Goal: Information Seeking & Learning: Find specific page/section

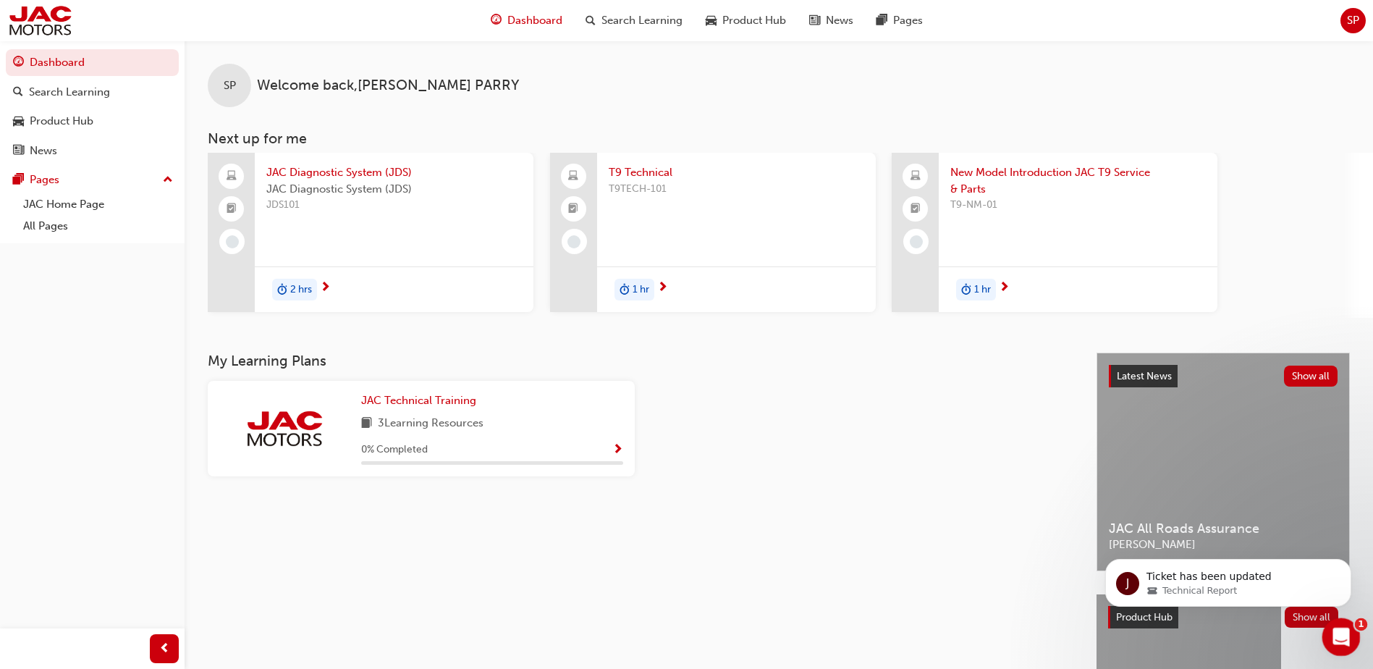
click at [1330, 627] on div "Open Intercom Messenger" at bounding box center [1339, 635] width 48 height 48
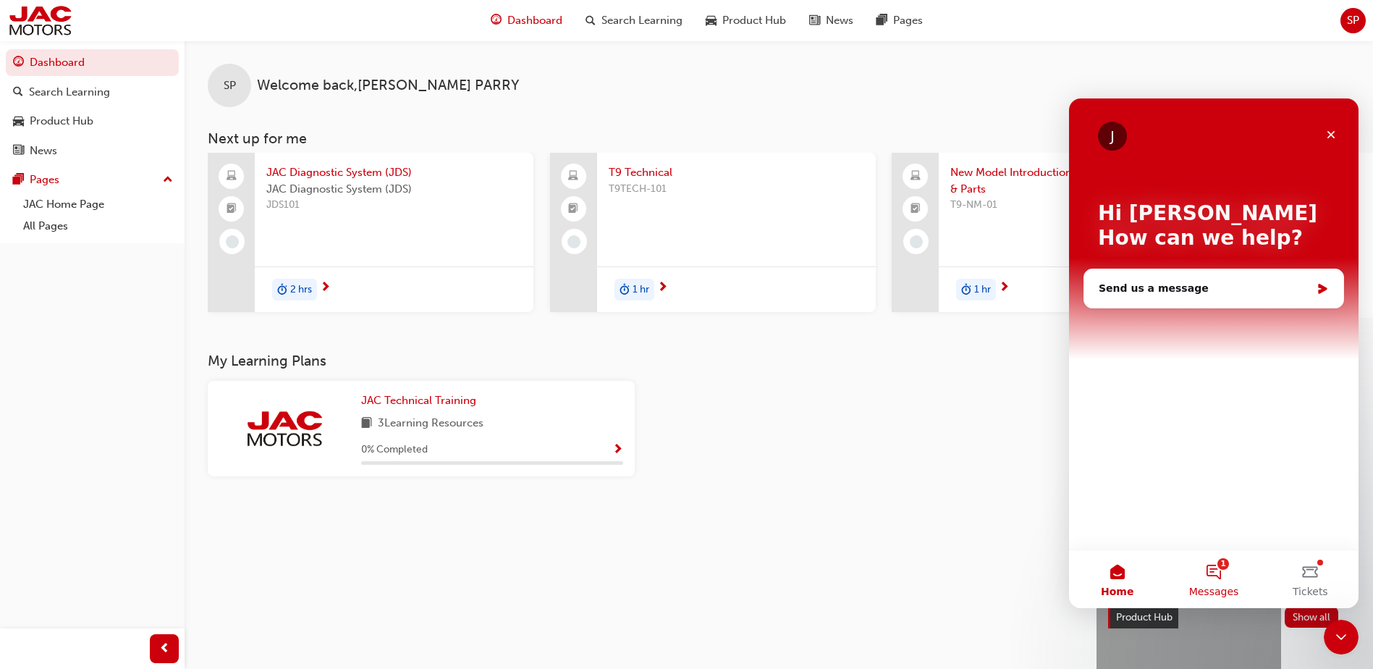
click at [1207, 573] on button "1 Messages" at bounding box center [1213, 579] width 96 height 58
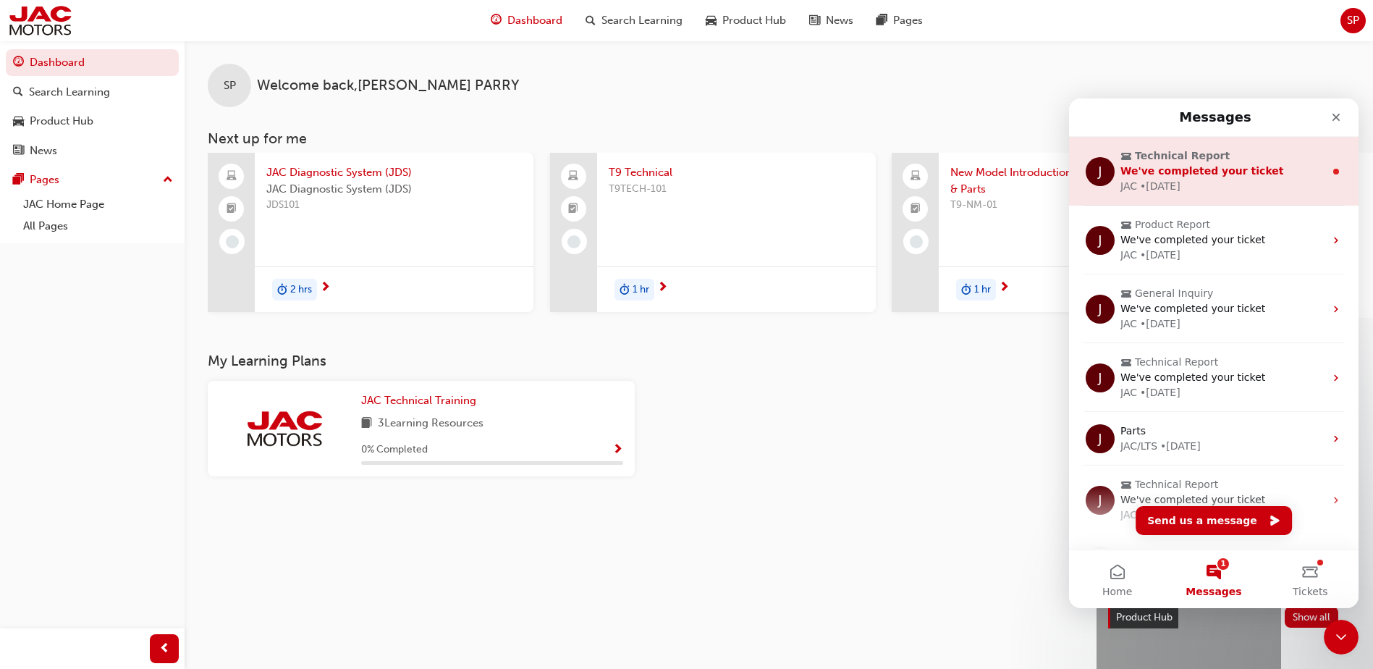
click at [1160, 173] on span "We've completed your ticket" at bounding box center [1202, 171] width 164 height 12
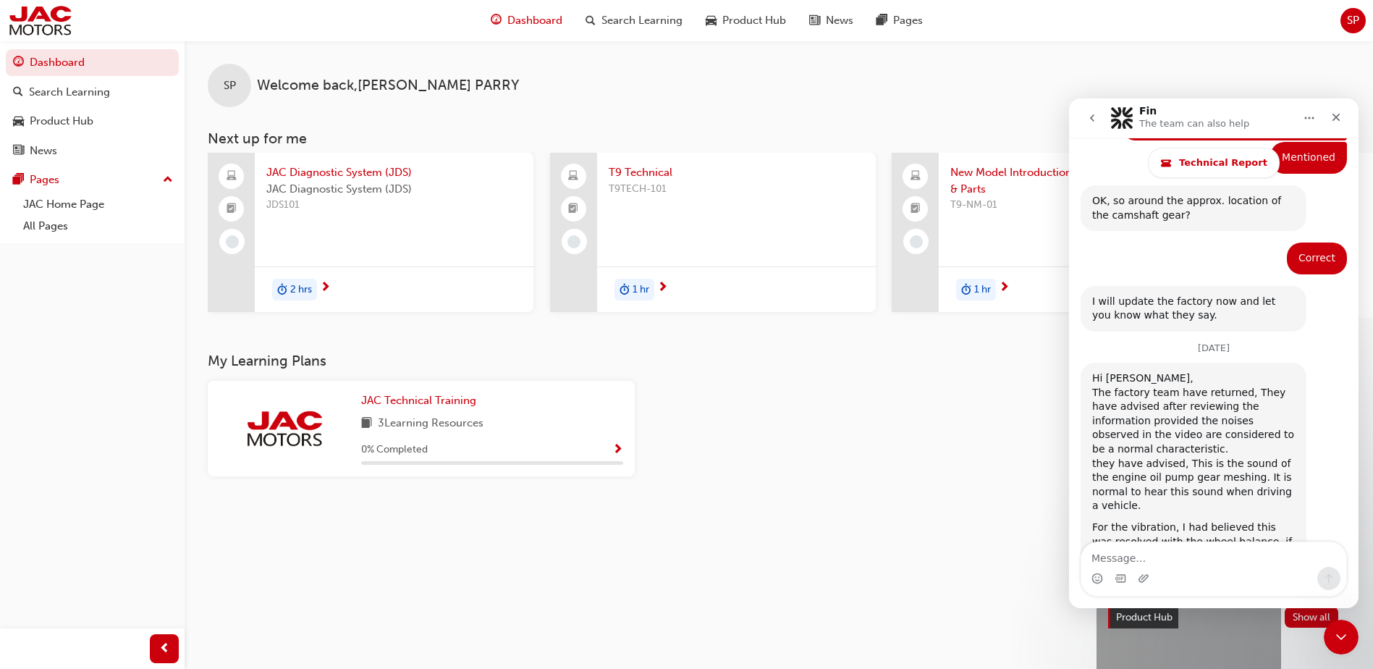
scroll to position [6665, 0]
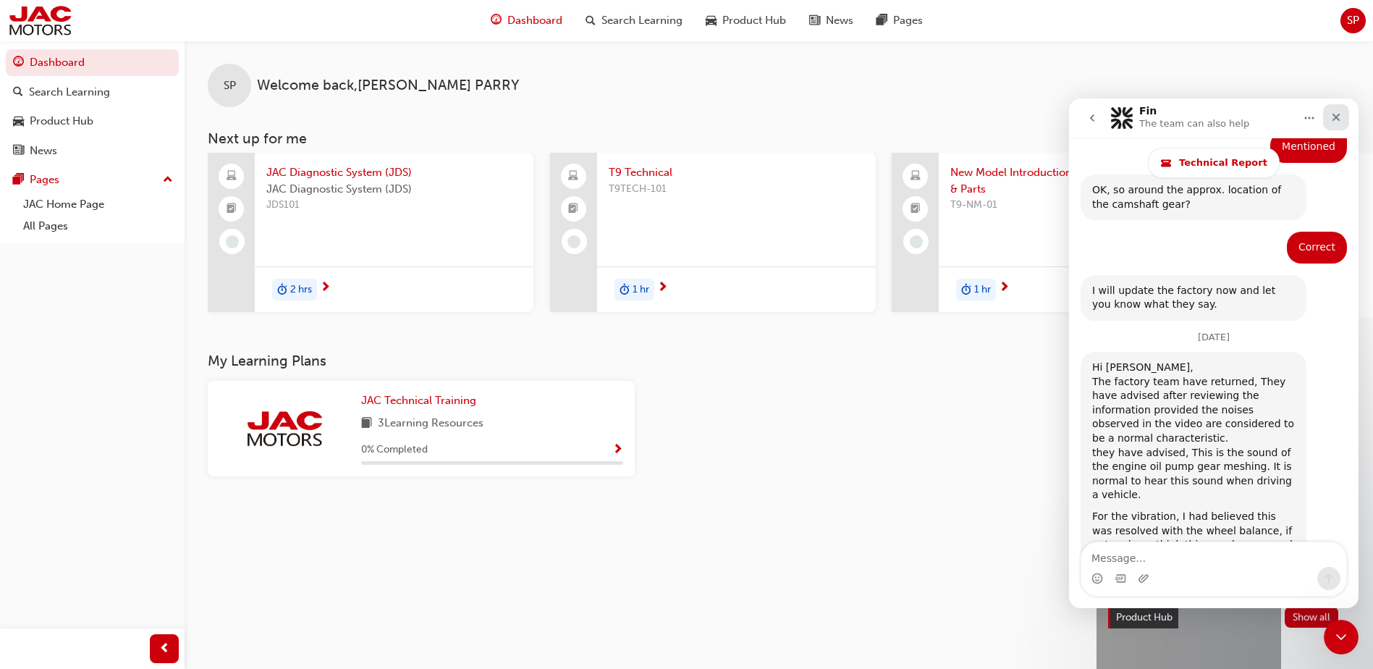
click at [1343, 112] on div "Close" at bounding box center [1336, 117] width 26 height 26
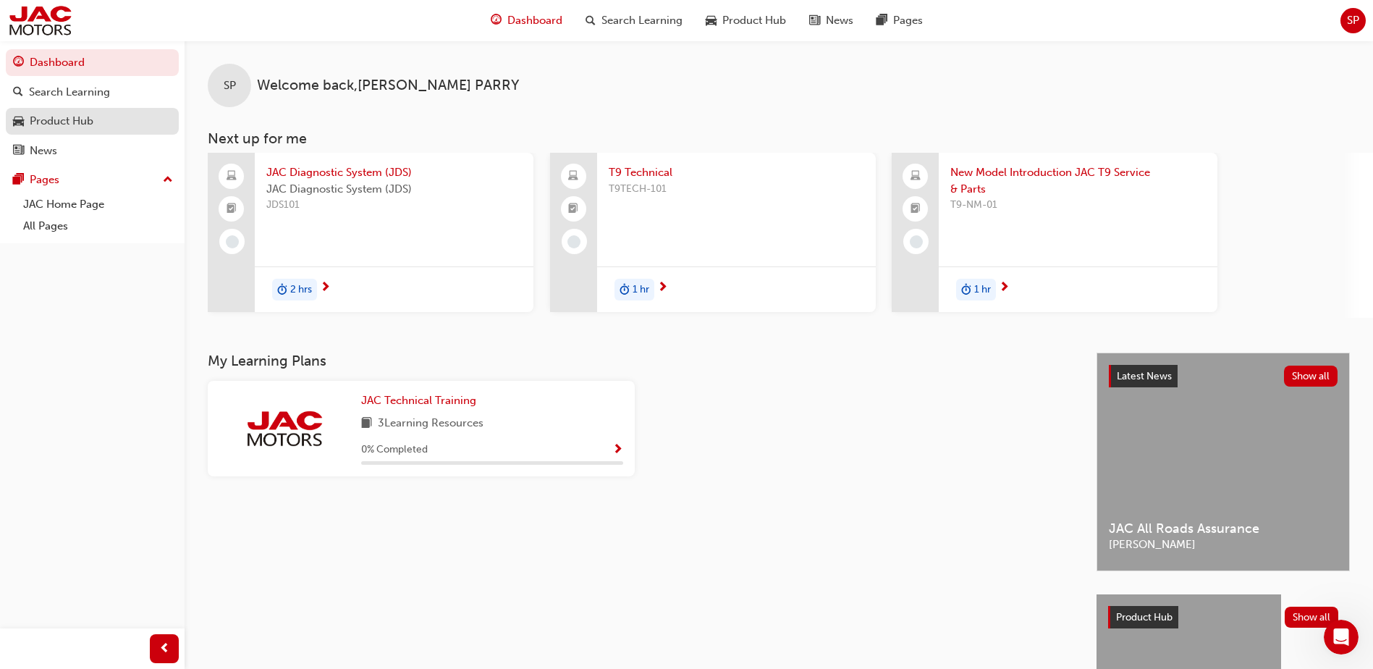
click at [112, 123] on div "Product Hub" at bounding box center [92, 121] width 159 height 18
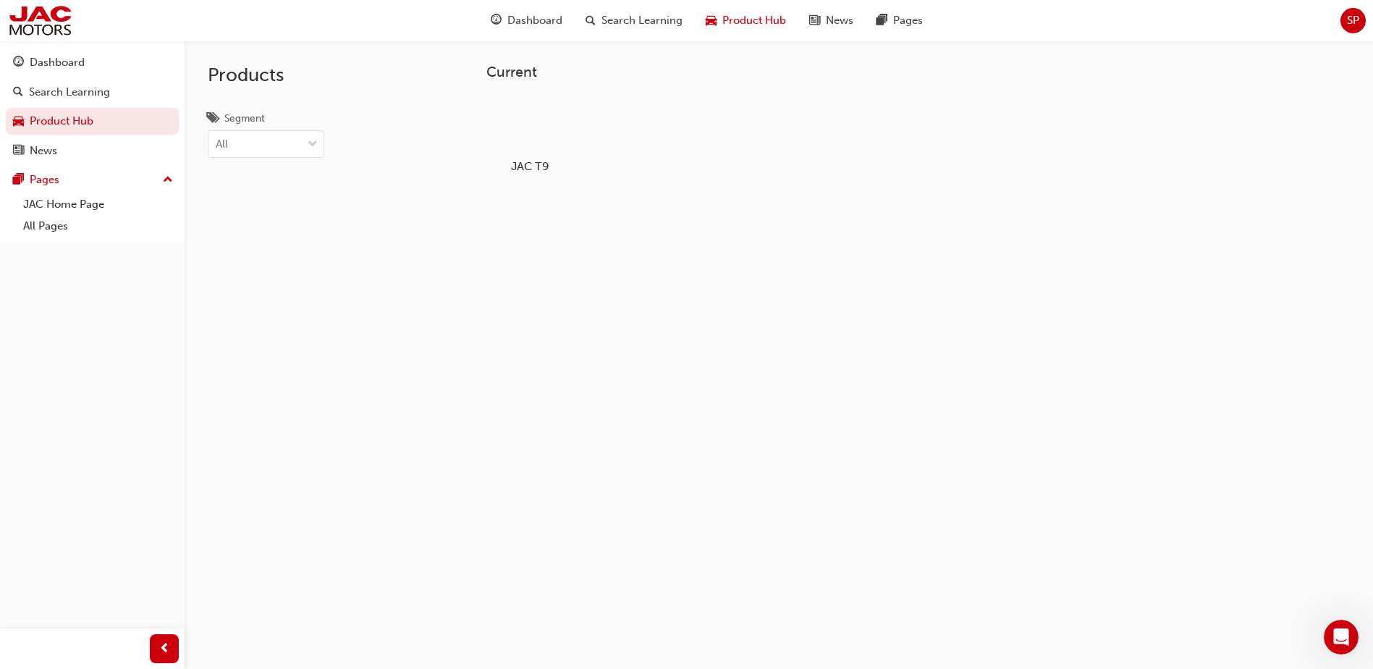
click at [550, 143] on div at bounding box center [530, 125] width 80 height 58
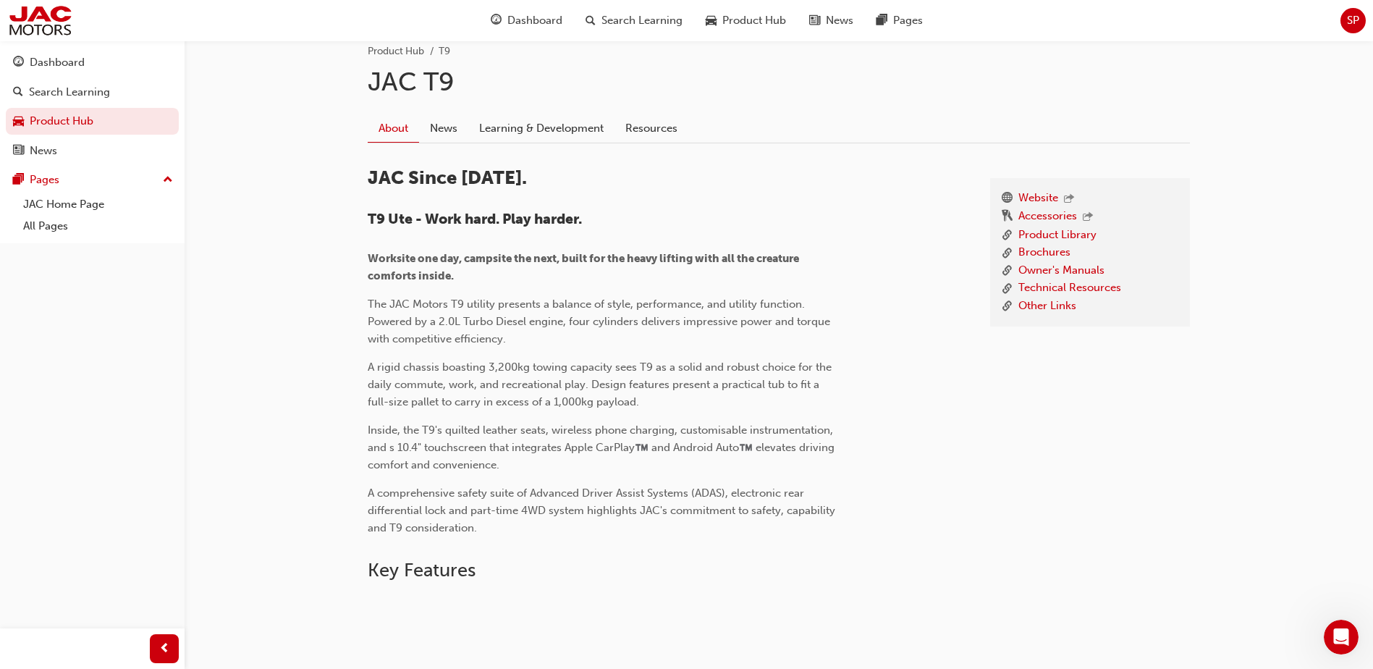
scroll to position [290, 0]
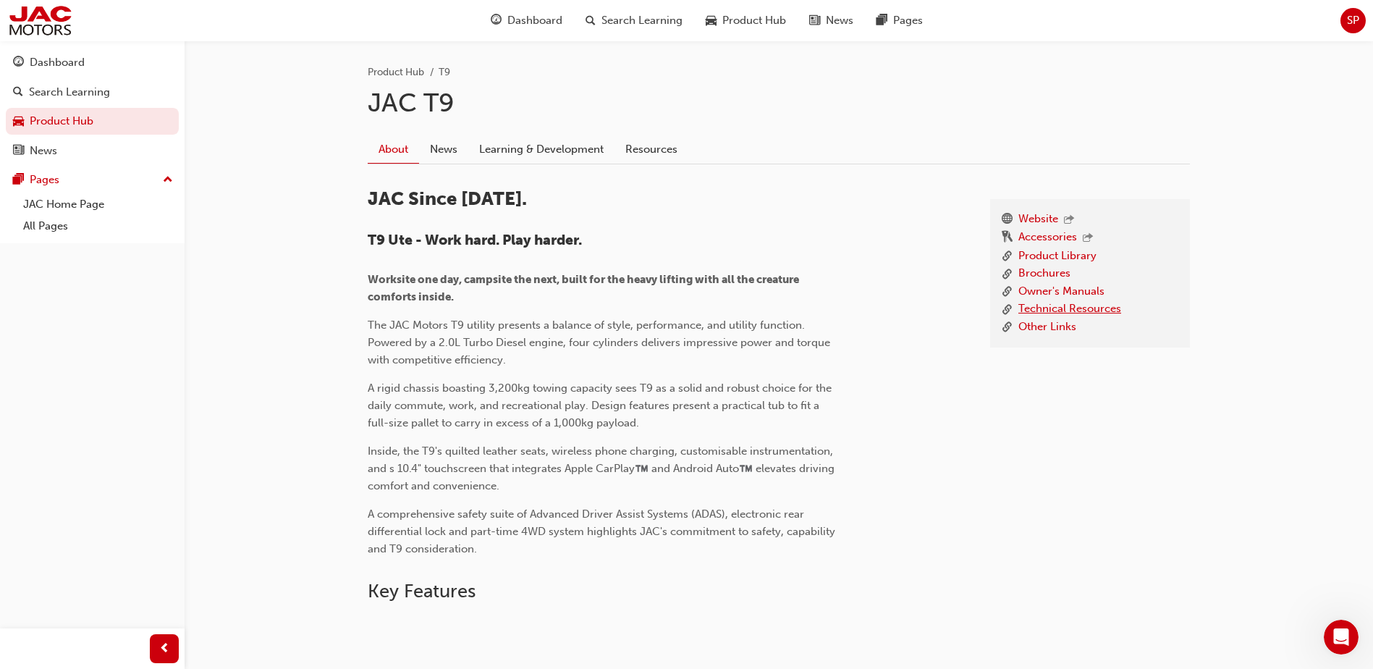
click at [1068, 312] on link "Technical Resources" at bounding box center [1069, 309] width 103 height 18
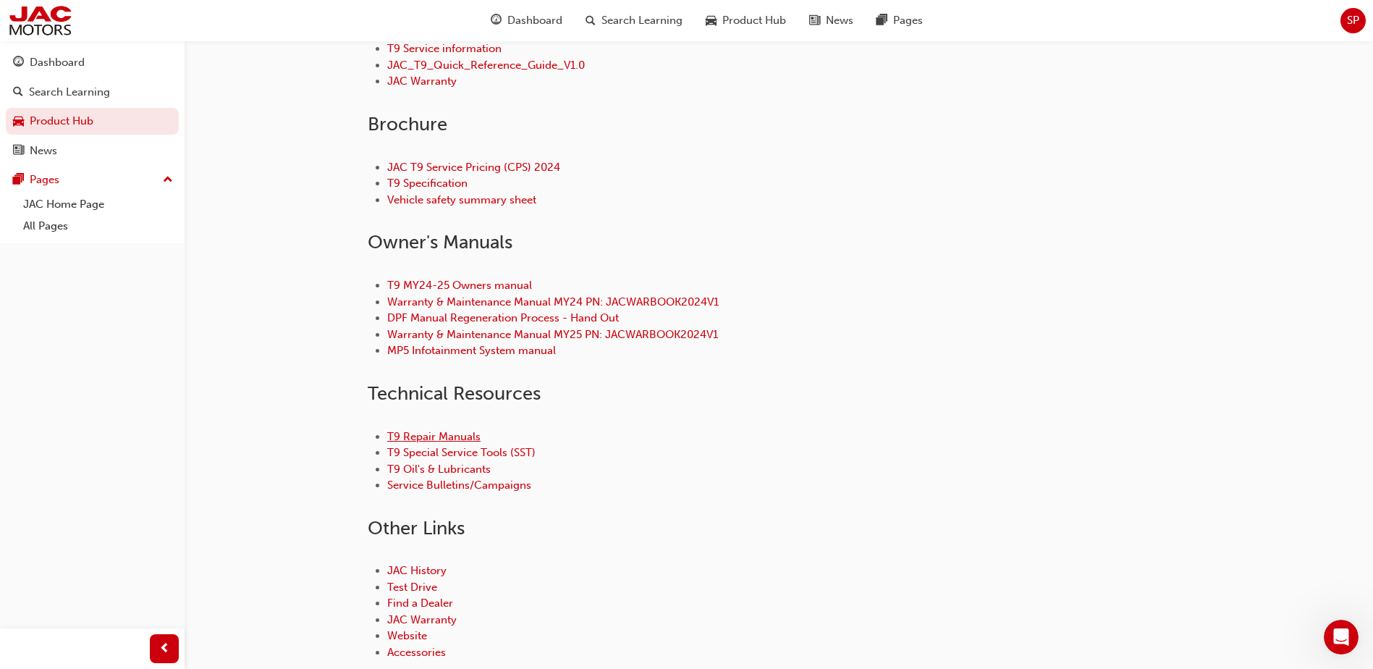
scroll to position [507, 0]
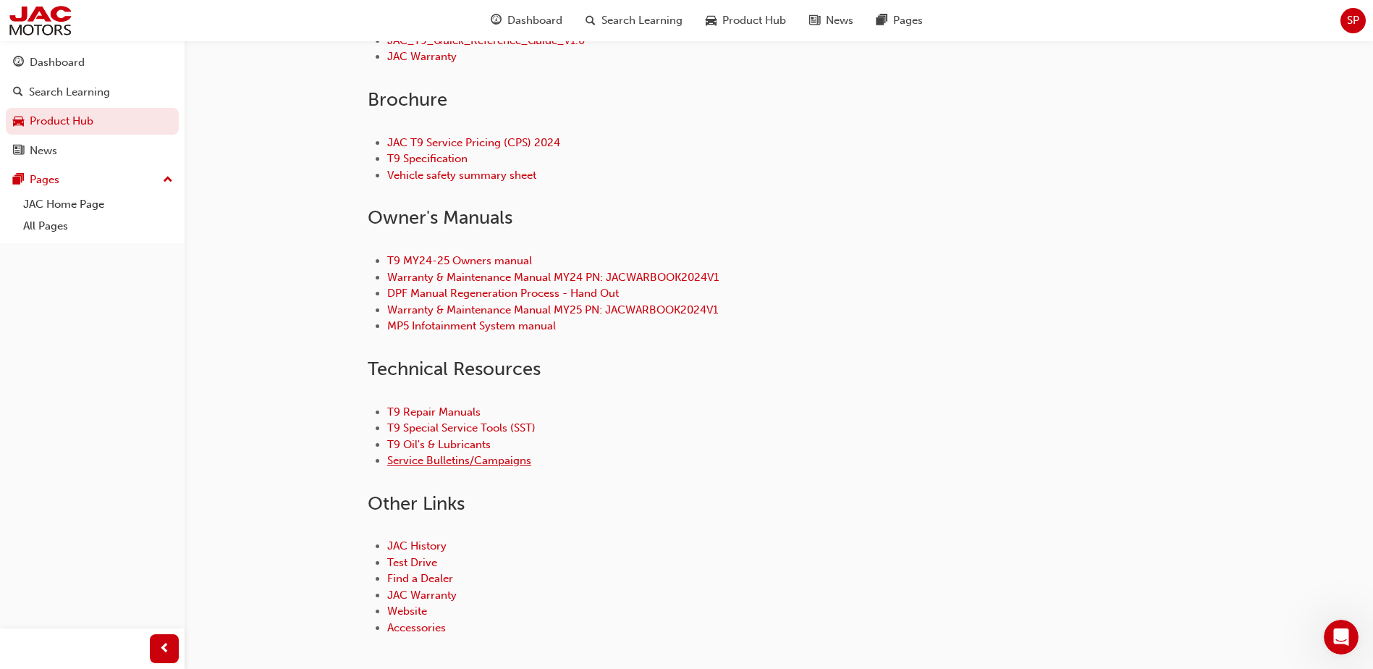
click at [463, 462] on link "Service Bulletins/Campaigns" at bounding box center [459, 460] width 144 height 13
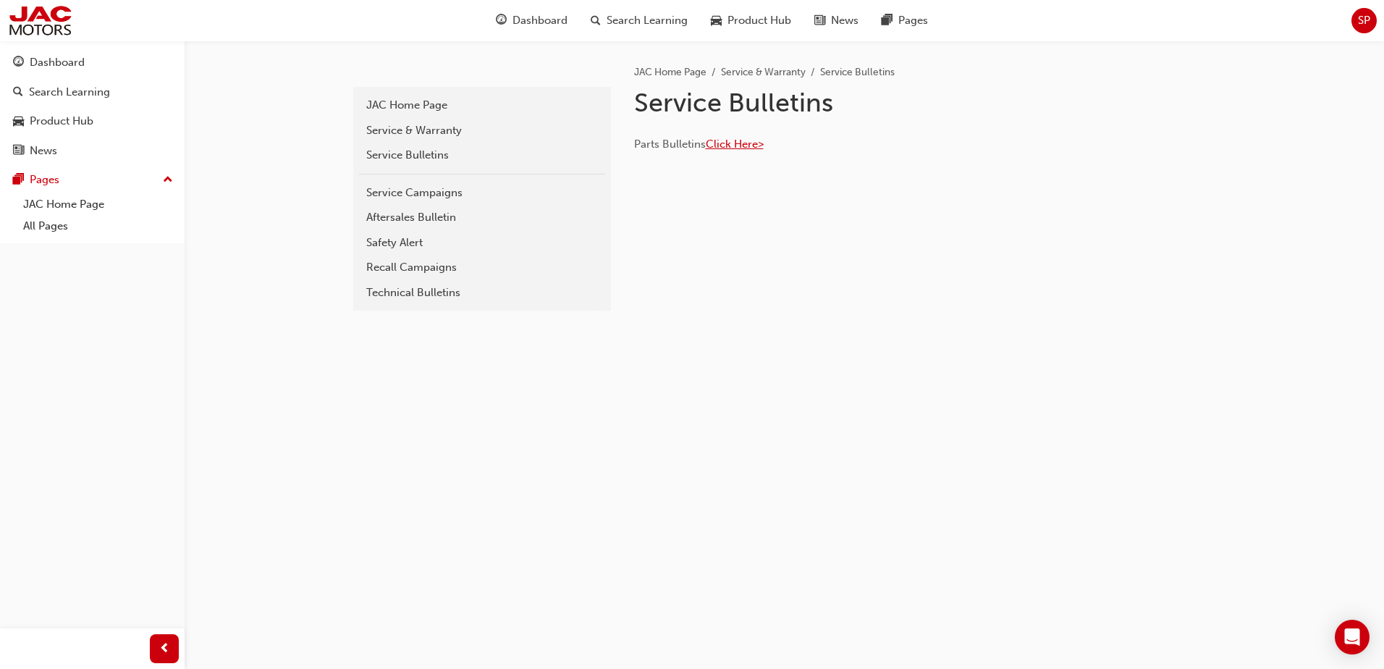
click at [742, 145] on span "Click Here>" at bounding box center [735, 144] width 58 height 13
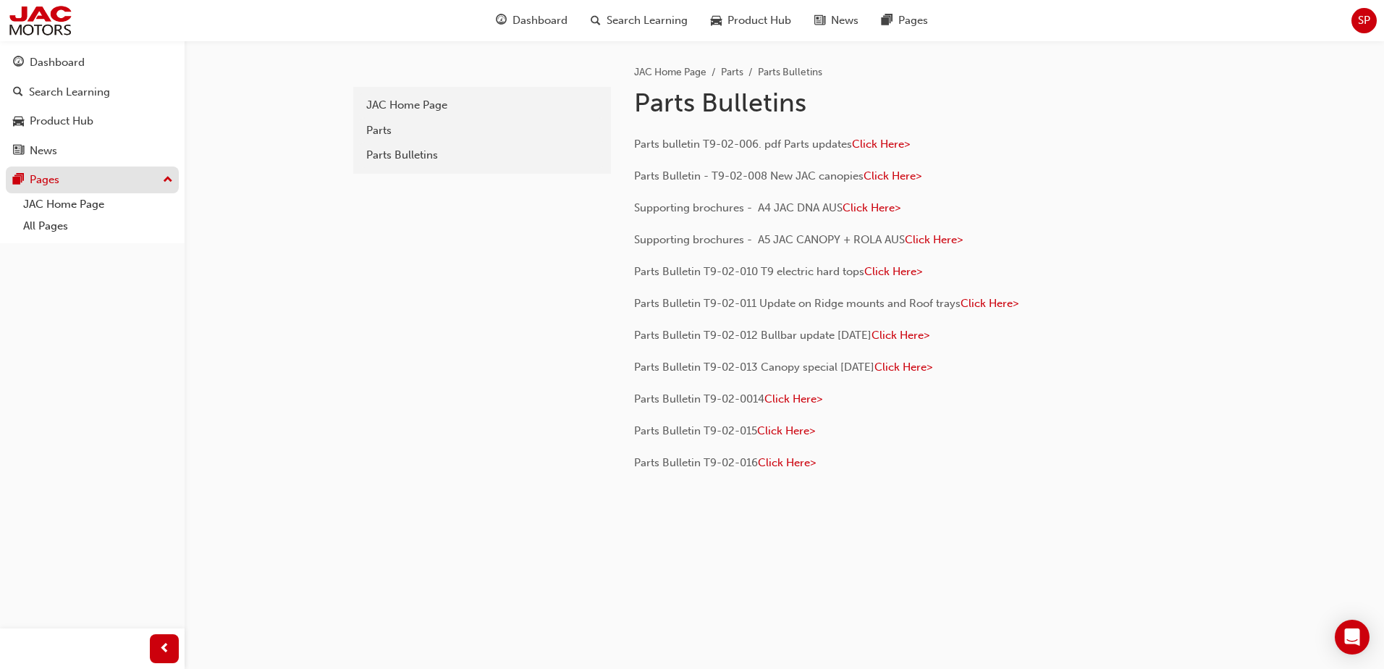
click at [129, 171] on div "Pages" at bounding box center [92, 180] width 159 height 18
click at [117, 69] on div "Dashboard" at bounding box center [92, 63] width 159 height 18
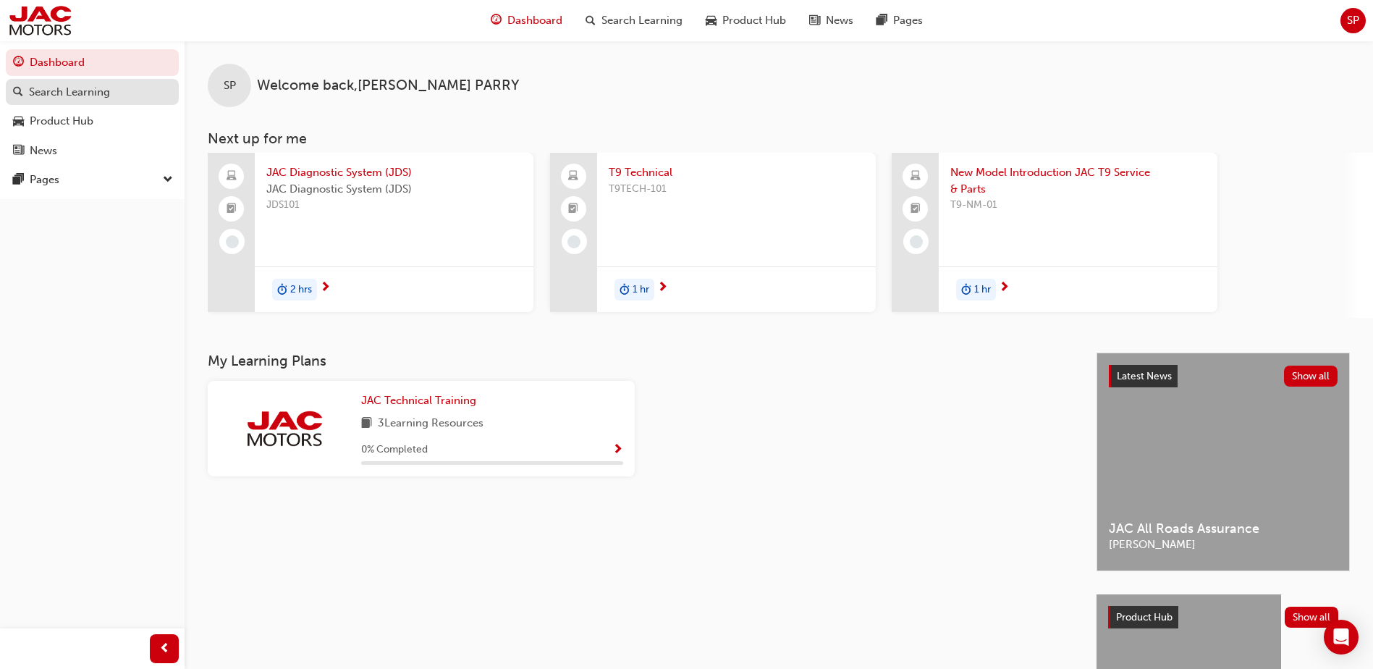
click at [101, 100] on div "Search Learning" at bounding box center [92, 92] width 159 height 18
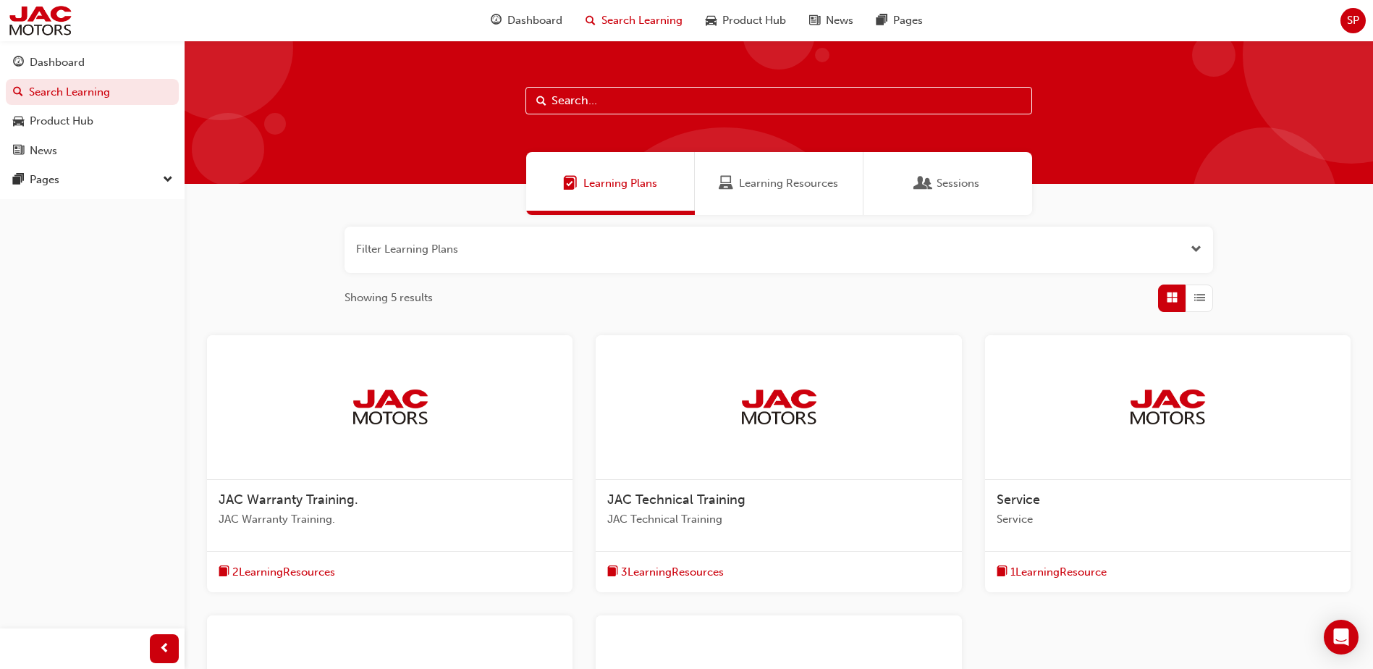
click at [93, 106] on button "Dashboard Search Learning Product Hub News Pages" at bounding box center [92, 106] width 173 height 120
click at [90, 115] on div "Product Hub" at bounding box center [62, 121] width 64 height 17
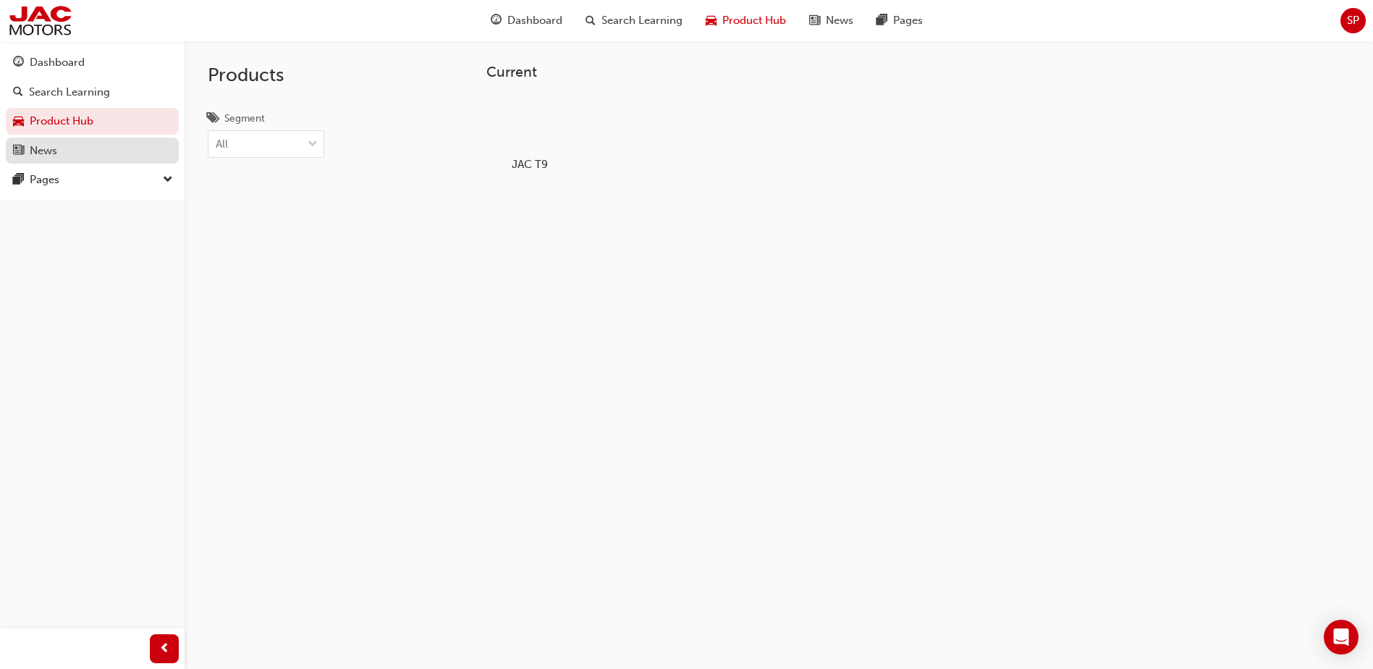
click at [76, 143] on div "News" at bounding box center [92, 151] width 159 height 18
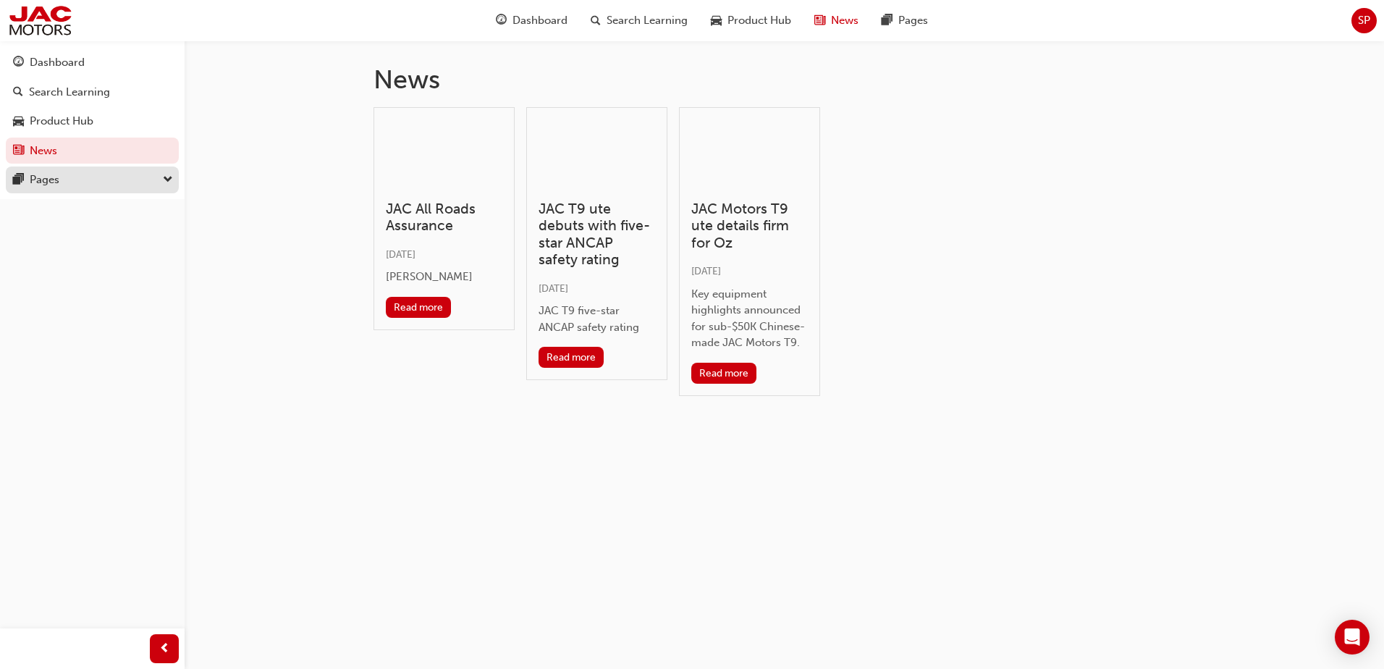
click at [118, 183] on div "Pages" at bounding box center [92, 180] width 159 height 18
click at [143, 223] on link "All Pages" at bounding box center [97, 226] width 161 height 22
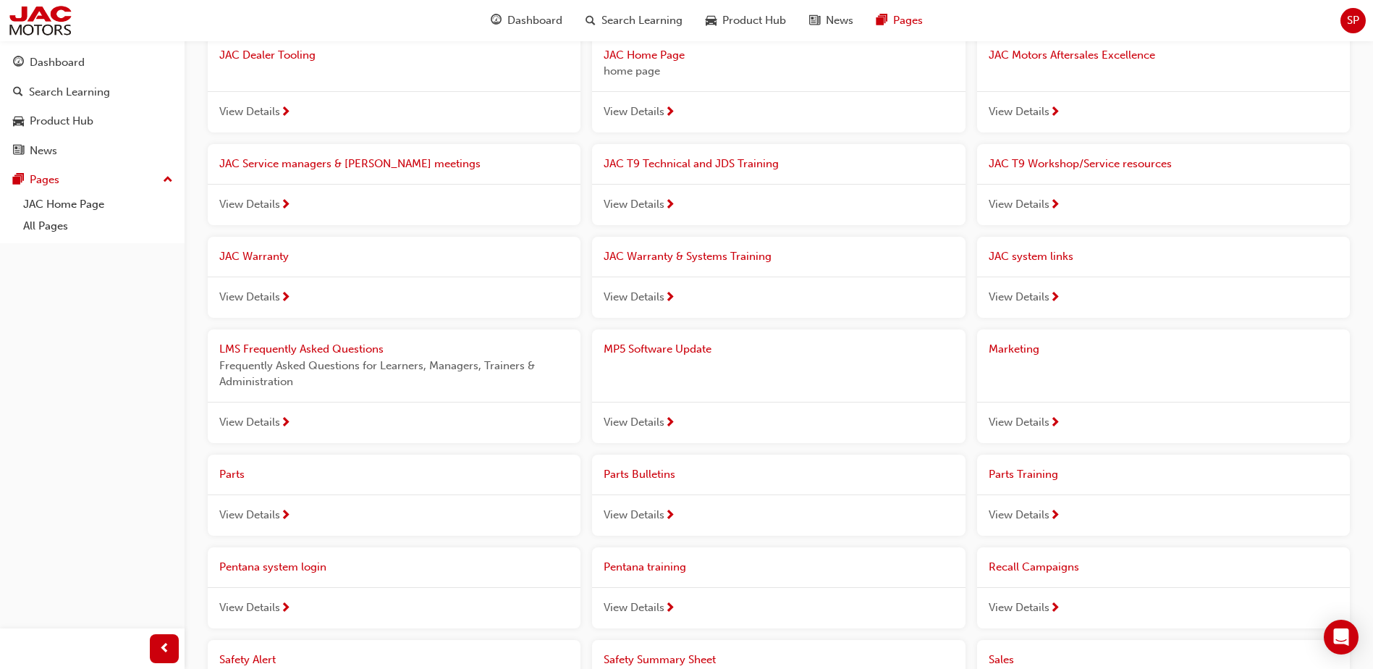
scroll to position [290, 0]
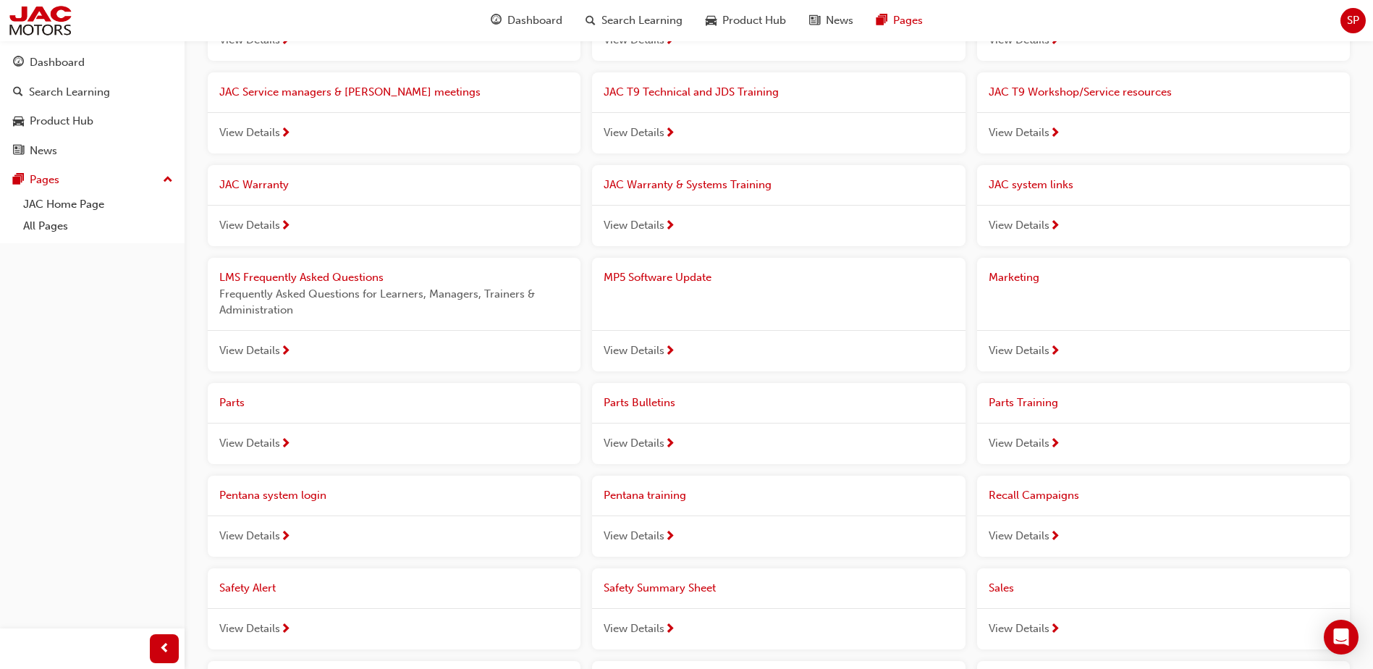
click at [645, 347] on span "View Details" at bounding box center [634, 350] width 61 height 17
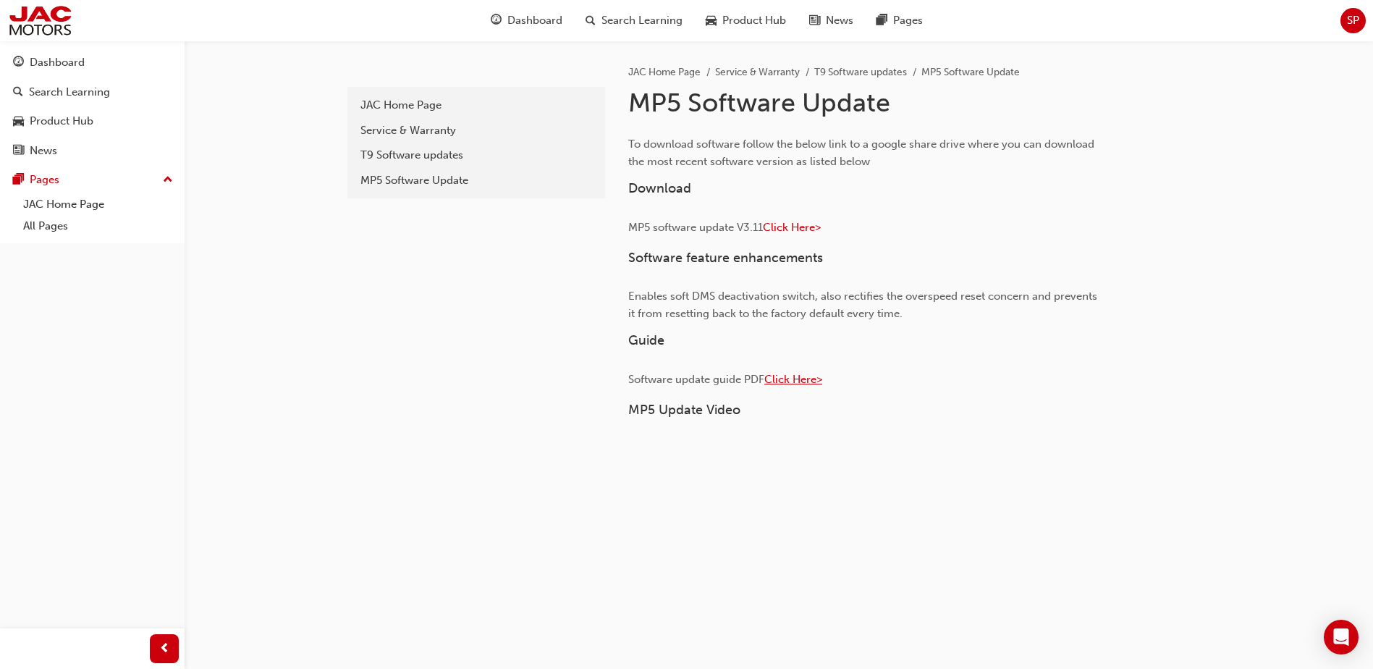
click at [801, 382] on span "Click Here>" at bounding box center [793, 379] width 58 height 13
click at [794, 229] on span "Click Here>" at bounding box center [792, 227] width 58 height 13
click at [801, 383] on span "Click Here>" at bounding box center [793, 379] width 58 height 13
